Goal: Information Seeking & Learning: Learn about a topic

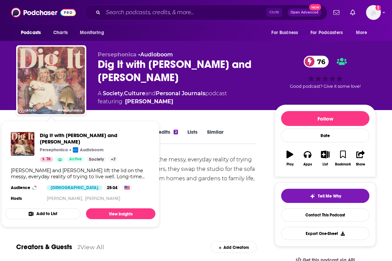
click at [62, 75] on img "Dig It with Jo Whiley and Zoe Ball" at bounding box center [51, 80] width 67 height 67
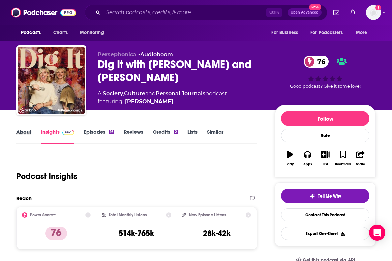
click at [33, 131] on div "About" at bounding box center [28, 137] width 25 height 16
click at [28, 132] on link "About" at bounding box center [23, 137] width 15 height 16
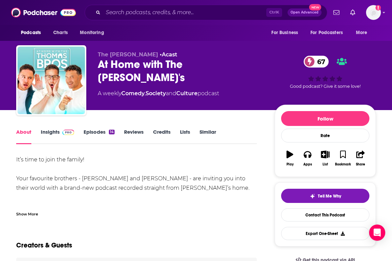
click at [136, 63] on div "At Home with The Thomas Bro's 67" at bounding box center [181, 71] width 166 height 26
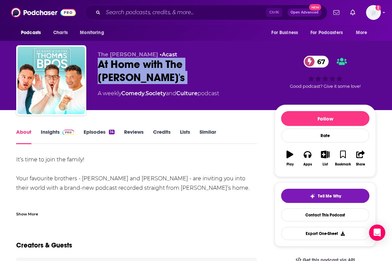
click at [136, 63] on div "At Home with The Thomas Bro's 67" at bounding box center [181, 71] width 166 height 26
copy div "At Home with The Thomas Bro's 67"
click at [51, 133] on link "Insights" at bounding box center [57, 137] width 33 height 16
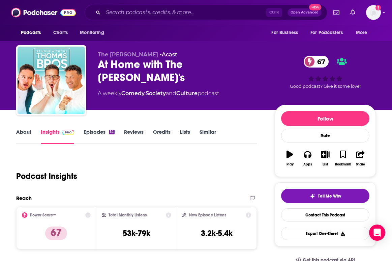
scroll to position [34, 0]
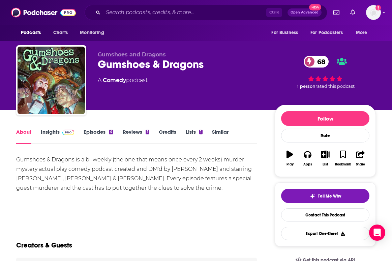
click at [62, 136] on link "Insights" at bounding box center [57, 137] width 33 height 16
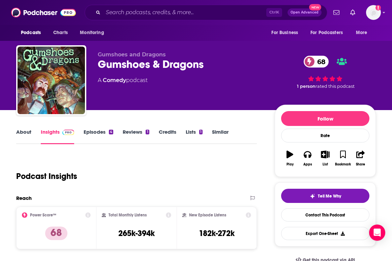
click at [137, 62] on div "Gumshoes & Dragons 68" at bounding box center [181, 64] width 166 height 13
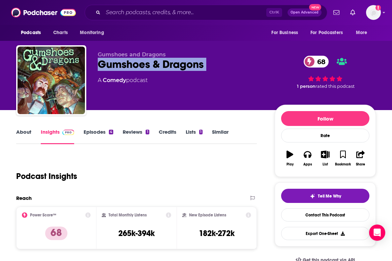
click at [137, 62] on div "Gumshoes & Dragons 68" at bounding box center [181, 64] width 166 height 13
copy div "Gumshoes & Dragons 68"
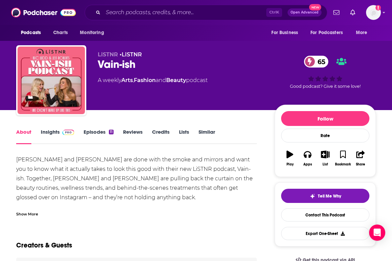
click at [44, 131] on link "Insights" at bounding box center [57, 137] width 33 height 16
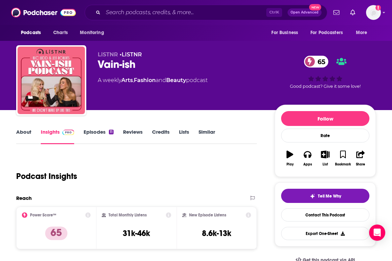
click at [116, 65] on div "Vain-ish 65" at bounding box center [181, 64] width 166 height 13
click at [124, 64] on div "Vain-ish 65" at bounding box center [181, 64] width 166 height 13
click at [124, 63] on div "Vain-ish 65" at bounding box center [181, 64] width 166 height 13
click at [125, 64] on div "Vain-ish 65" at bounding box center [181, 64] width 166 height 13
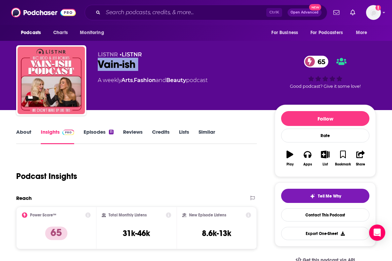
copy div "Vain-ish 65"
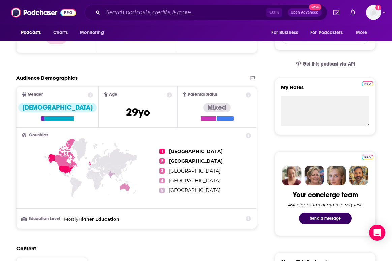
scroll to position [270, 0]
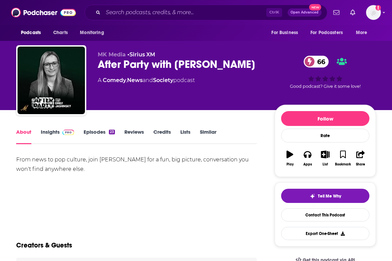
click at [54, 132] on link "Insights" at bounding box center [57, 137] width 33 height 16
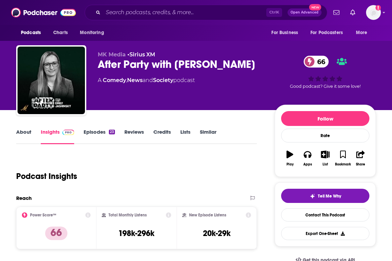
click at [182, 62] on div "After Party with [PERSON_NAME] 66" at bounding box center [181, 64] width 166 height 13
